Goal: Task Accomplishment & Management: Use online tool/utility

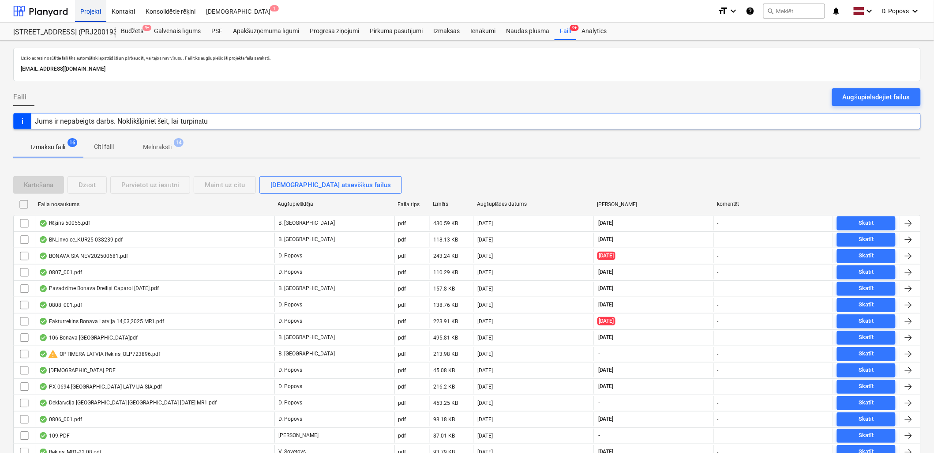
click at [90, 8] on div "Projekti" at bounding box center [90, 11] width 31 height 23
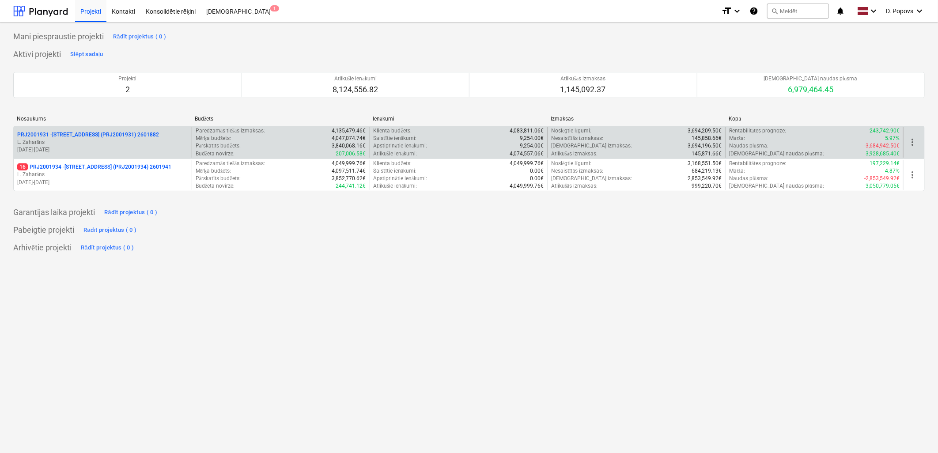
click at [113, 134] on p "PRJ2001931 - [PERSON_NAME][STREET_ADDRESS] (PRJ2001931) 2601882" at bounding box center [88, 135] width 142 height 8
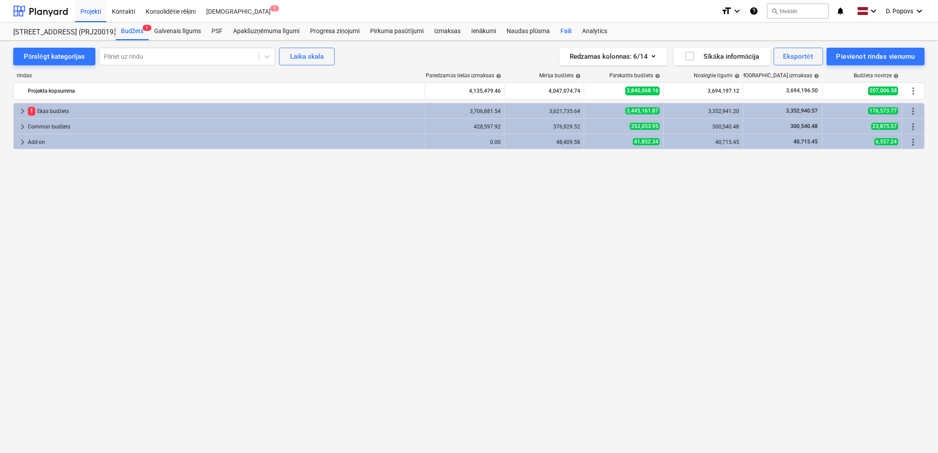
click at [564, 36] on div "Faili" at bounding box center [566, 32] width 22 height 18
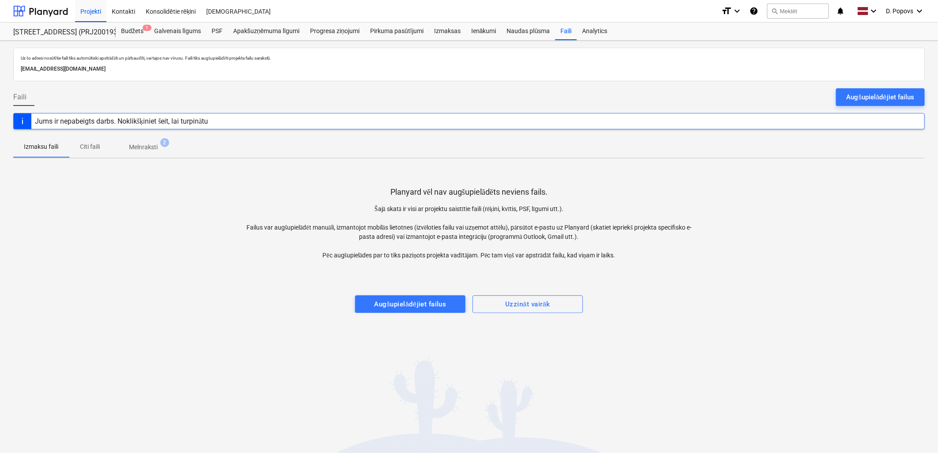
drag, startPoint x: 858, startPoint y: 94, endPoint x: 906, endPoint y: 98, distance: 48.2
click at [858, 94] on div "Augšupielādējiet failus" at bounding box center [880, 96] width 68 height 11
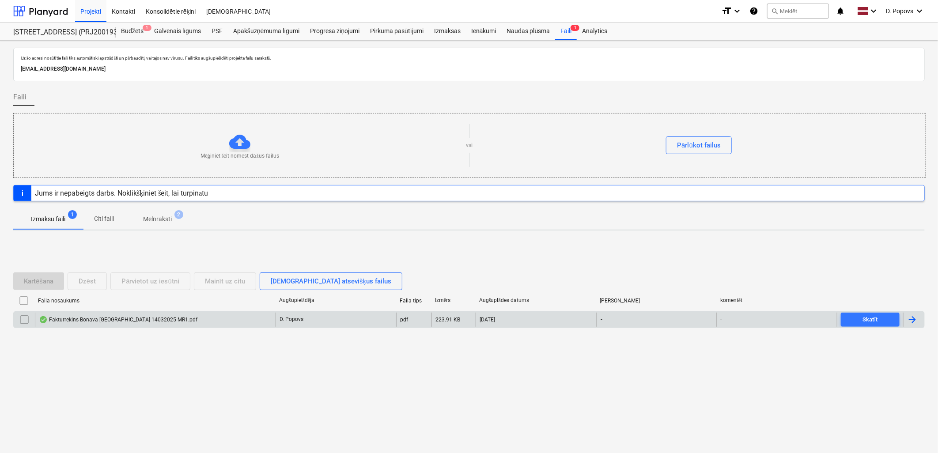
click at [222, 320] on div "Fakturrekins Bonava [GEOGRAPHIC_DATA] 14032025 MR1.pdf" at bounding box center [155, 320] width 241 height 14
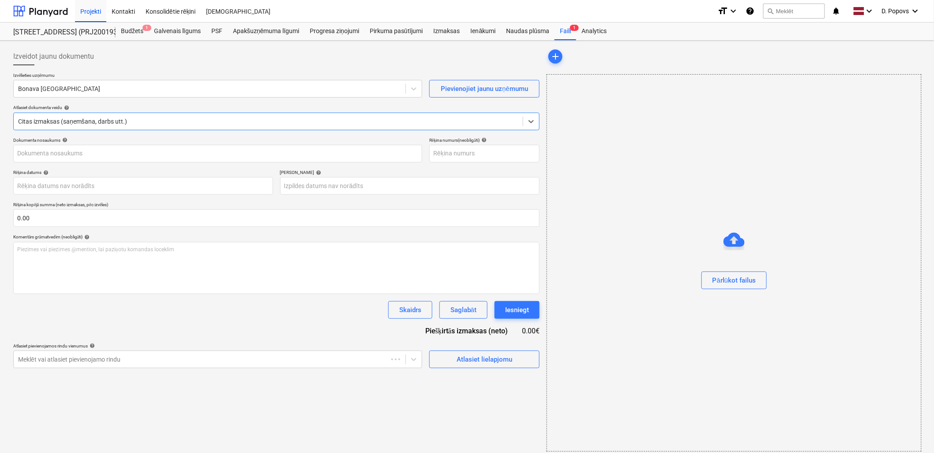
type input "Fakturrekins Bonava [GEOGRAPHIC_DATA] 14032025 MR1.pdf"
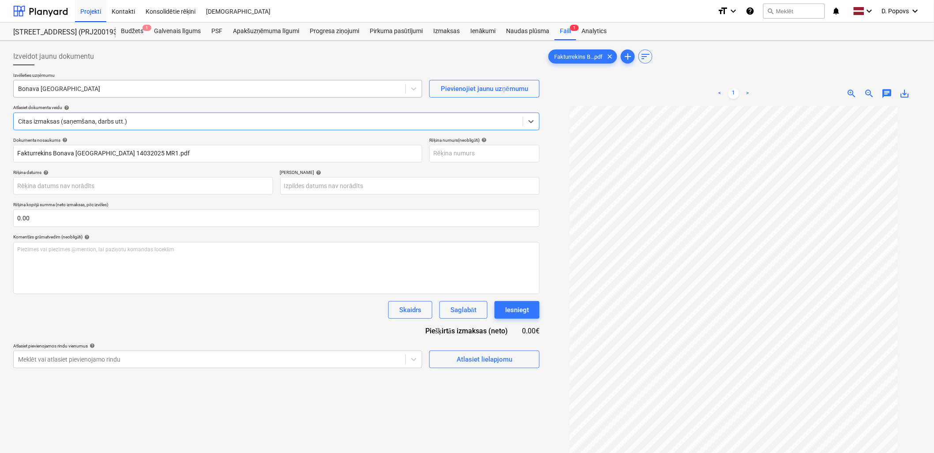
click at [103, 93] on div at bounding box center [209, 88] width 383 height 9
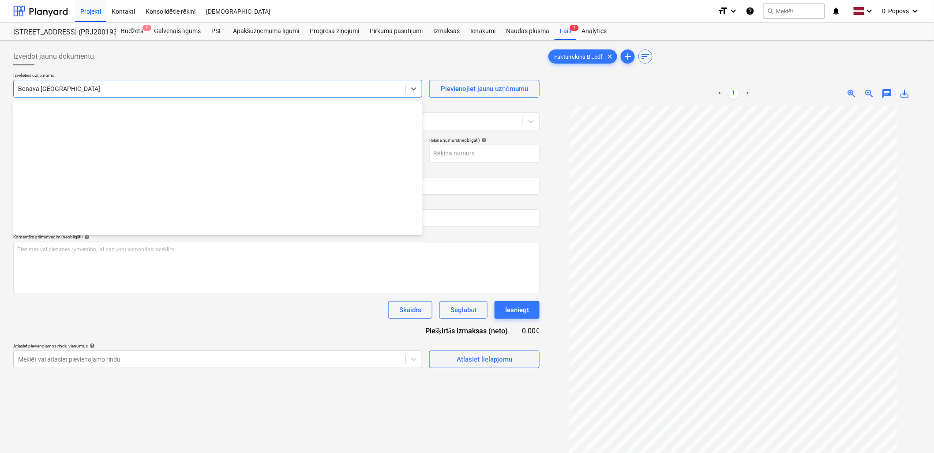
scroll to position [1591, 0]
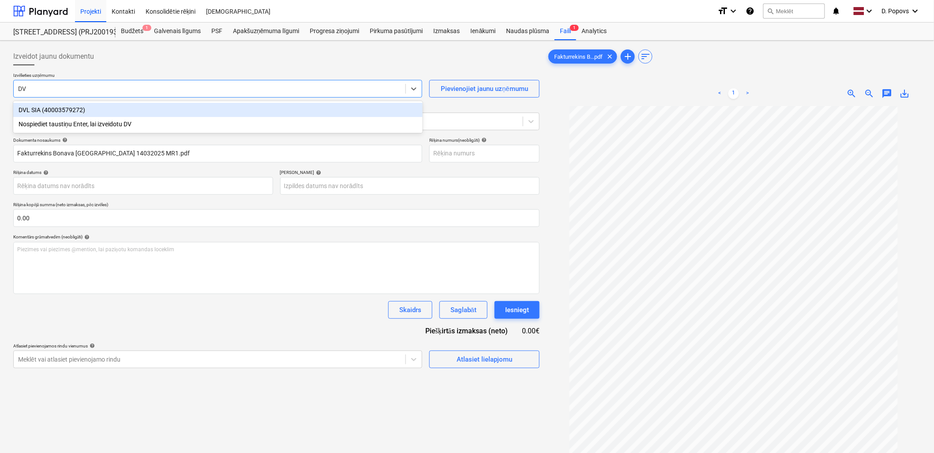
type input "DVL"
click at [87, 116] on div "DVL SIA (40003579272)" at bounding box center [218, 110] width 410 height 14
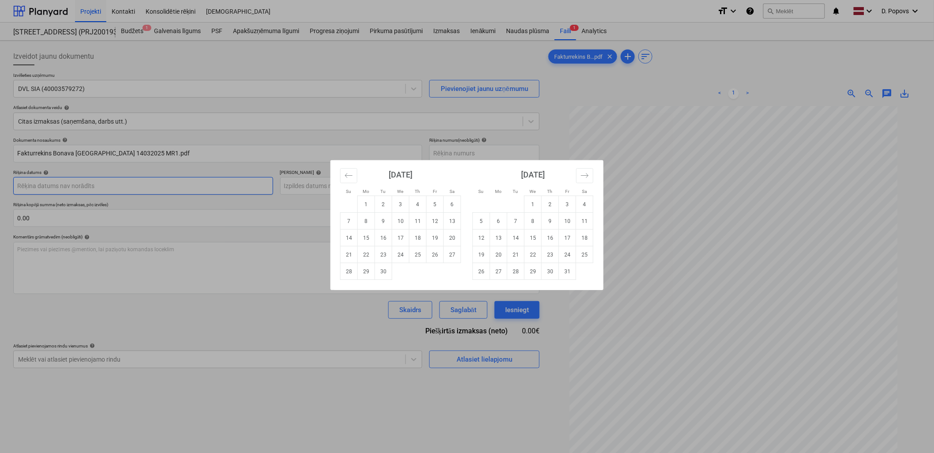
click at [113, 184] on body "Projekti Kontakti Konsolidētie rēķini Iesūtne format_size keyboard_arrow_down h…" at bounding box center [467, 226] width 934 height 453
click at [343, 174] on button "Move backward to switch to the previous month." at bounding box center [348, 175] width 17 height 15
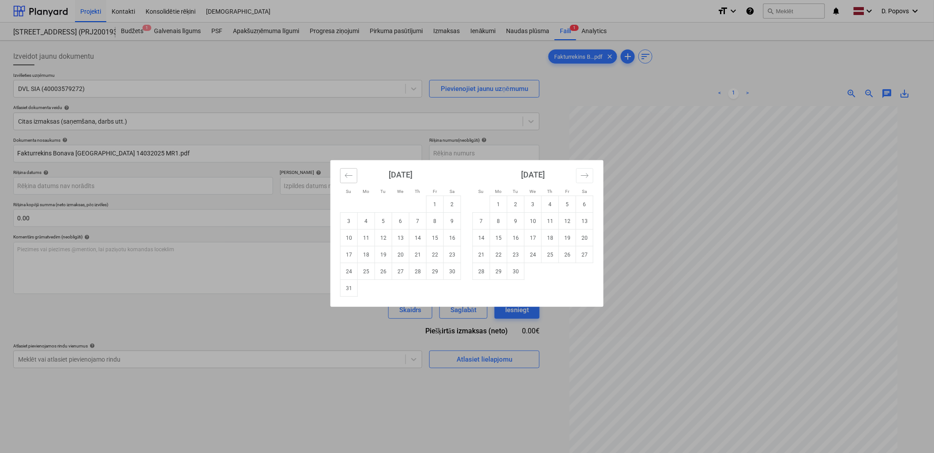
click at [343, 174] on button "Move backward to switch to the previous month." at bounding box center [348, 175] width 17 height 15
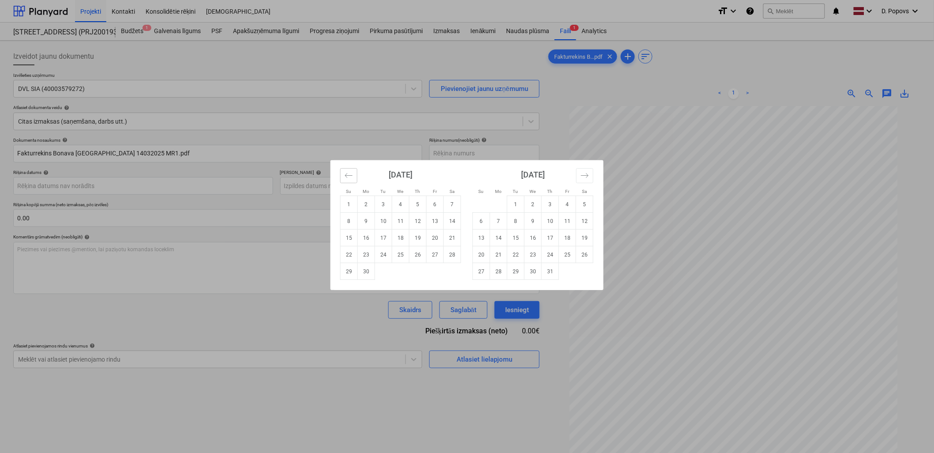
click at [343, 174] on button "Move backward to switch to the previous month." at bounding box center [348, 175] width 17 height 15
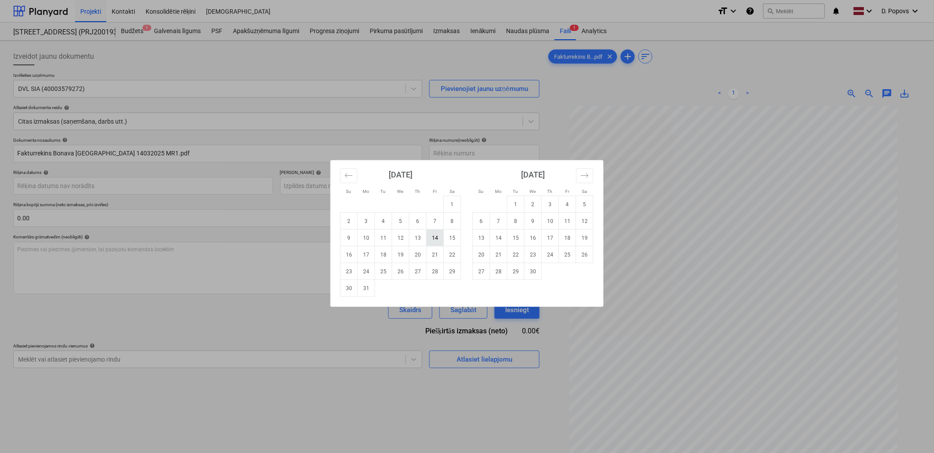
click at [434, 236] on td "14" at bounding box center [435, 238] width 17 height 17
type input "[DATE]"
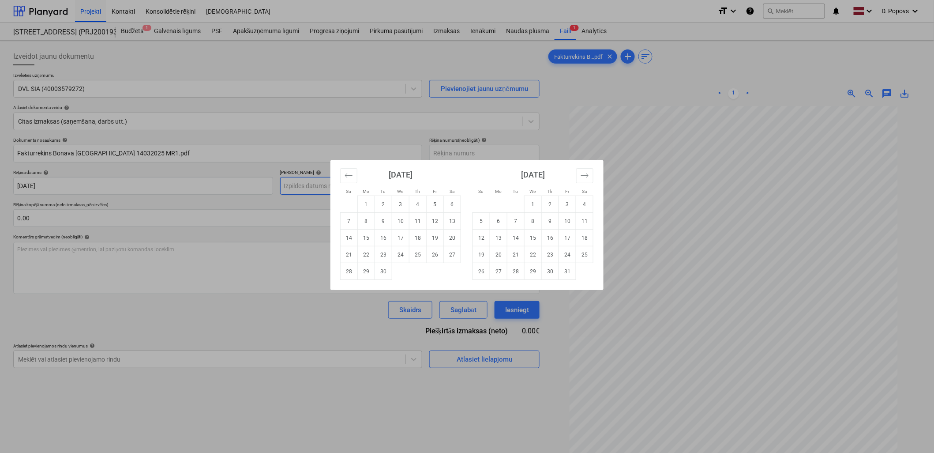
click at [359, 191] on body "Projekti Kontakti Konsolidētie rēķini Iesūtne format_size keyboard_arrow_down h…" at bounding box center [467, 226] width 934 height 453
click at [354, 173] on button "Move backward to switch to the previous month." at bounding box center [348, 175] width 17 height 15
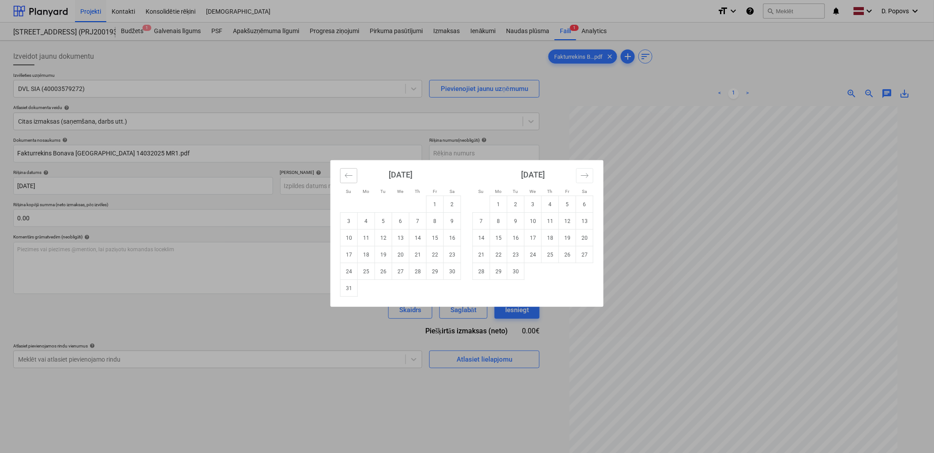
click at [354, 173] on button "Move backward to switch to the previous month." at bounding box center [348, 175] width 17 height 15
click at [353, 173] on icon "Move backward to switch to the previous month." at bounding box center [349, 175] width 8 height 8
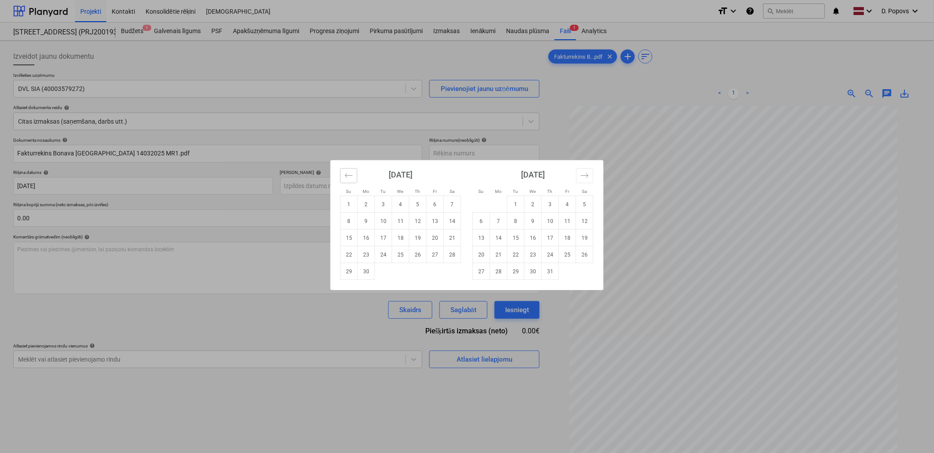
click at [353, 173] on icon "Move backward to switch to the previous month." at bounding box center [349, 175] width 8 height 8
click at [365, 270] on td "28" at bounding box center [366, 271] width 17 height 17
type input "[DATE]"
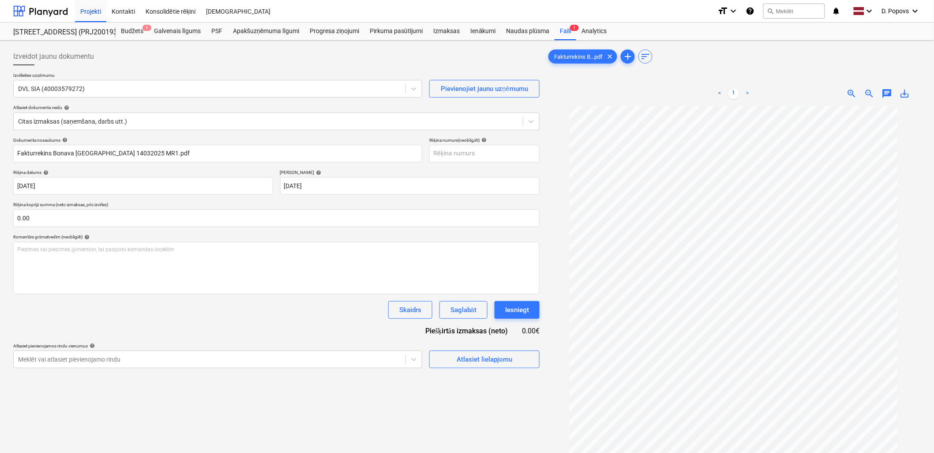
click at [303, 324] on div "Dokumenta nosaukums help Fakturrekins Bonava [GEOGRAPHIC_DATA] 14032025 MR1.pdf…" at bounding box center [276, 252] width 527 height 231
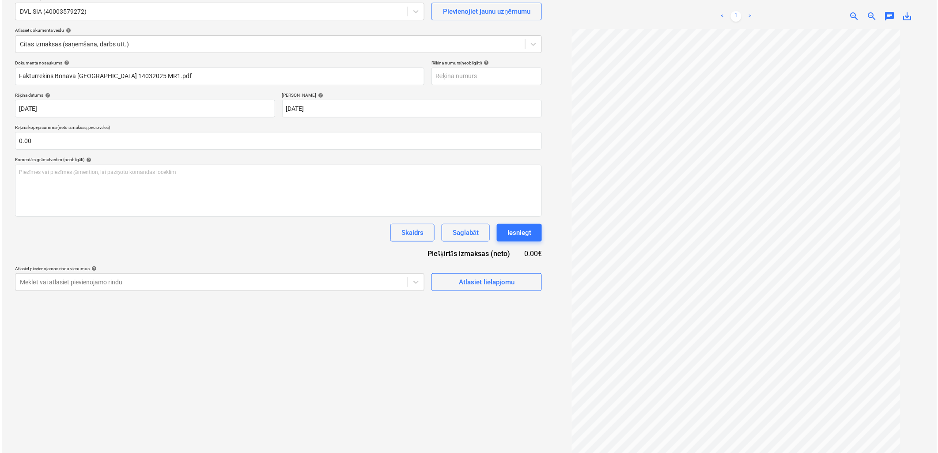
scroll to position [88, 0]
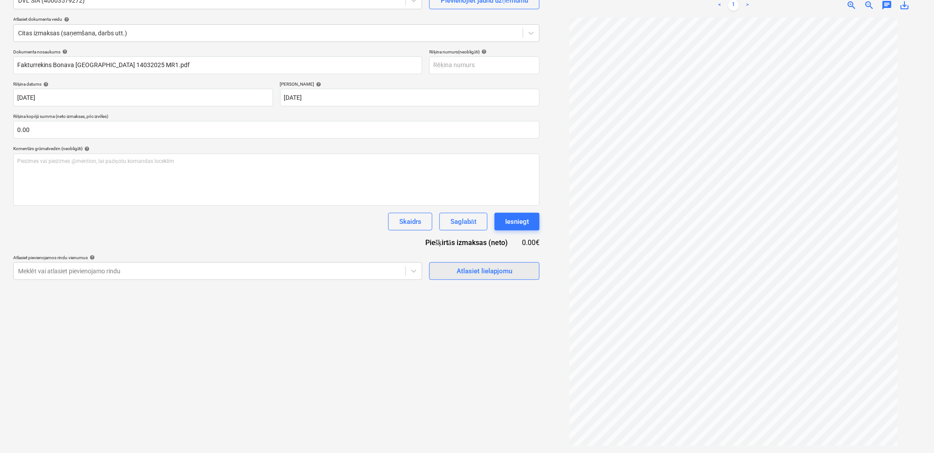
click at [487, 279] on button "Atlasiet lielapjomu" at bounding box center [484, 271] width 110 height 18
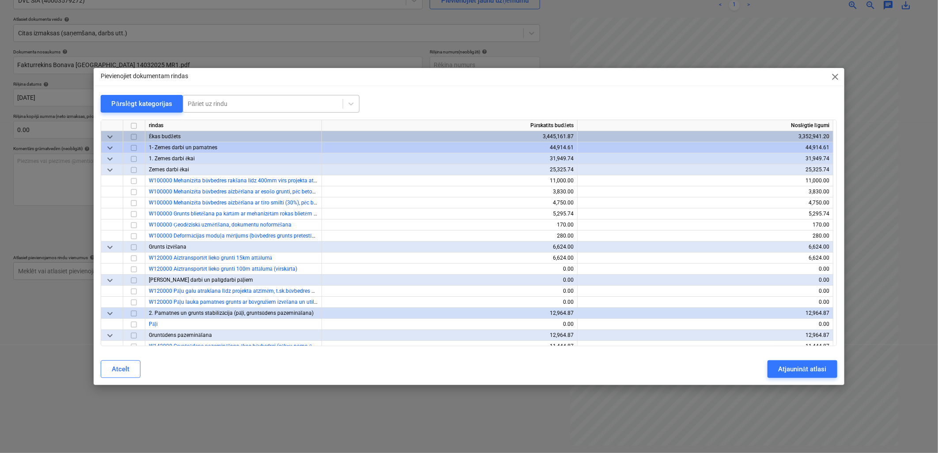
click at [237, 98] on div "Pāriet uz rindu" at bounding box center [262, 104] width 159 height 12
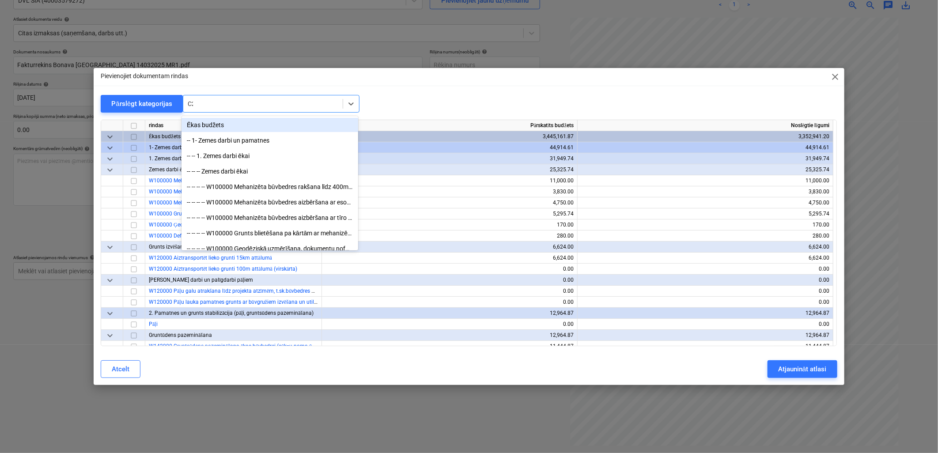
type input "C25"
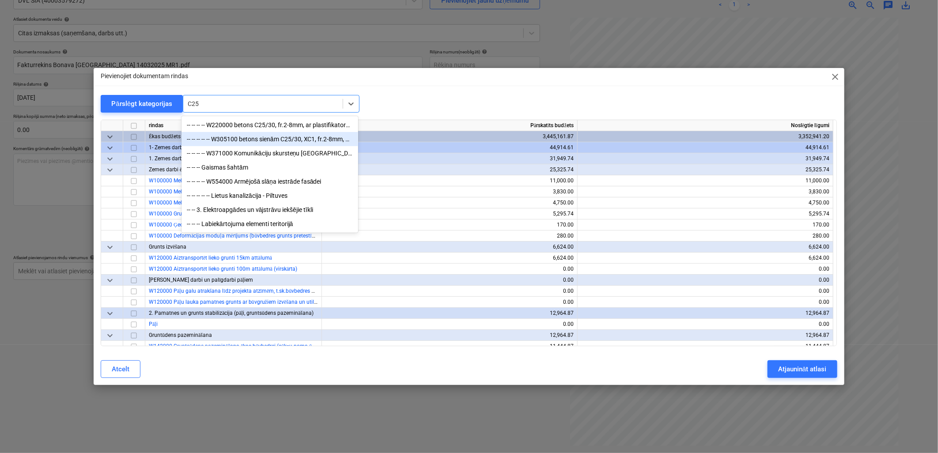
click at [253, 135] on div "-- -- -- -- -- W305100 betons sienām C25/30, XC1, fr.2-8mm, ar plastifikatoru (…" at bounding box center [269, 139] width 177 height 14
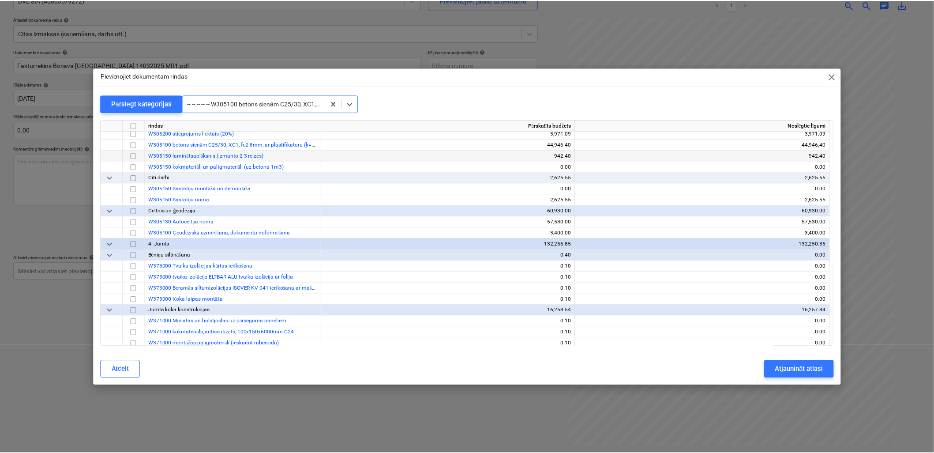
scroll to position [1777, 0]
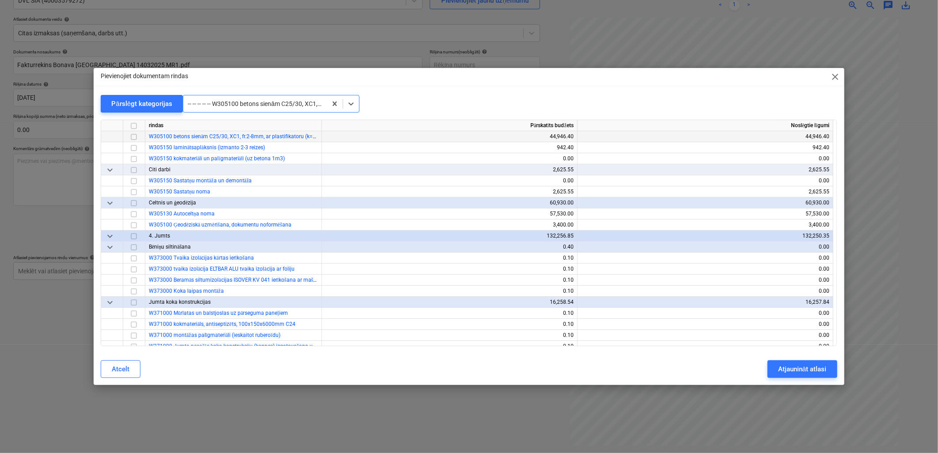
click at [135, 132] on input "checkbox" at bounding box center [133, 137] width 11 height 11
click at [795, 377] on button "Atjaunināt atlasi" at bounding box center [801, 369] width 69 height 18
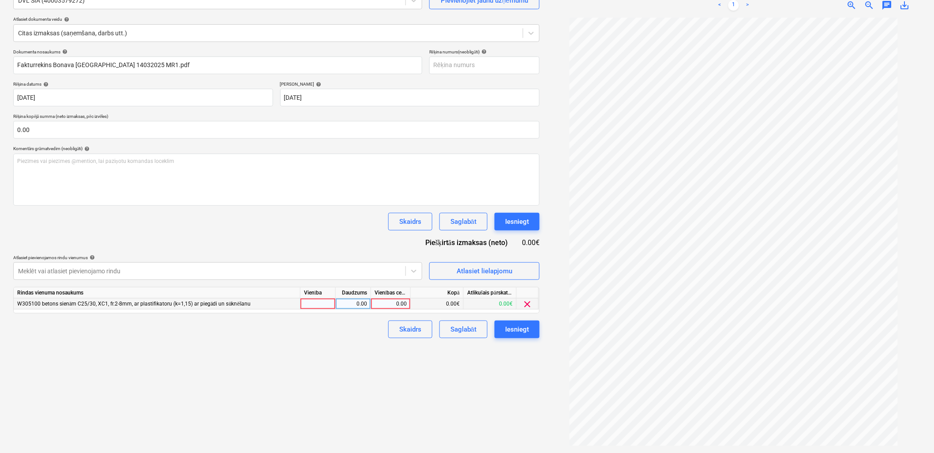
click at [386, 301] on div "0.00" at bounding box center [391, 303] width 32 height 11
type input "5161.5"
click at [363, 345] on div "Izveidot jaunu dokumentu Izvēlieties uzņēmumu DVL SIA (40003579272) Pievienojie…" at bounding box center [277, 202] width 534 height 493
click at [486, 330] on button "Saglabāt" at bounding box center [464, 329] width 48 height 18
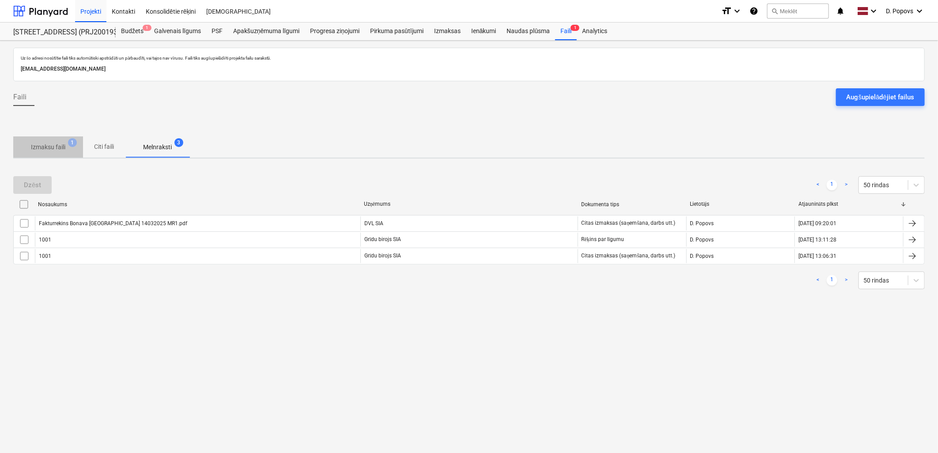
click at [73, 152] on span "Izmaksu faili 1" at bounding box center [48, 147] width 70 height 16
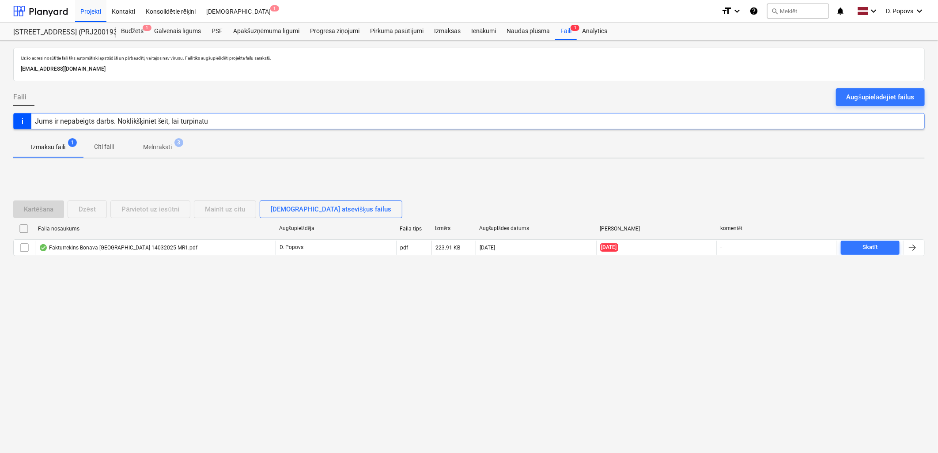
click at [170, 155] on span "Melnraksti 3" at bounding box center [157, 147] width 64 height 16
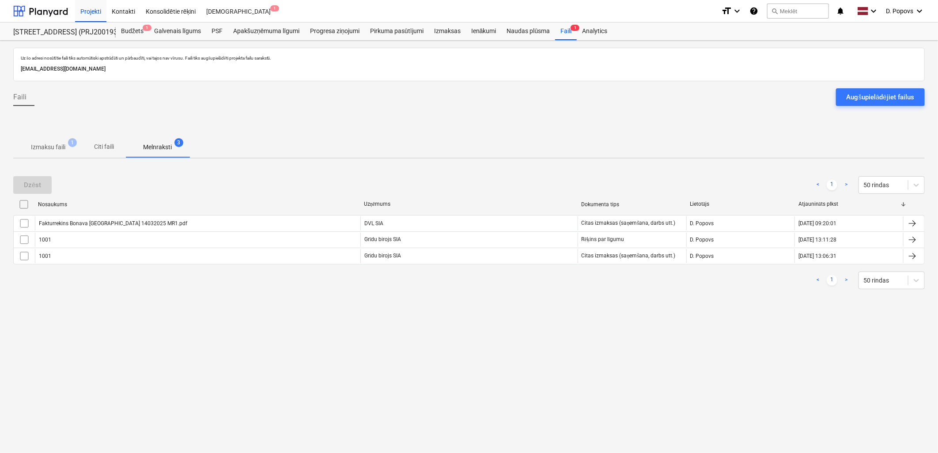
click at [31, 151] on p "Izmaksu faili" at bounding box center [48, 147] width 34 height 9
